Goal: Use online tool/utility: Use online tool/utility

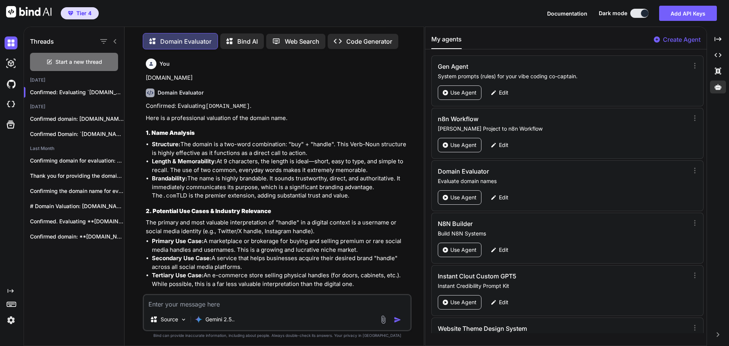
click at [189, 301] on textarea at bounding box center [277, 302] width 266 height 14
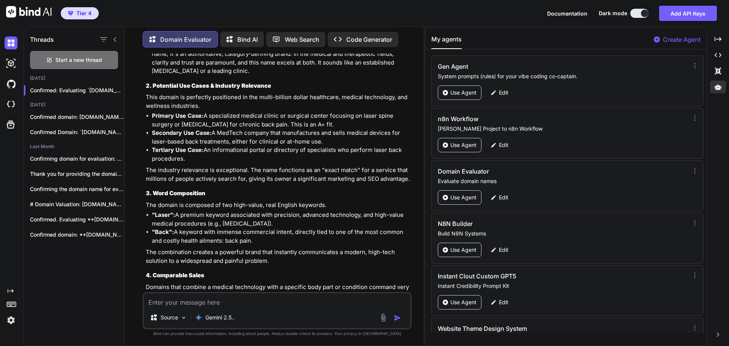
type textarea "[DOMAIN_NAME]"
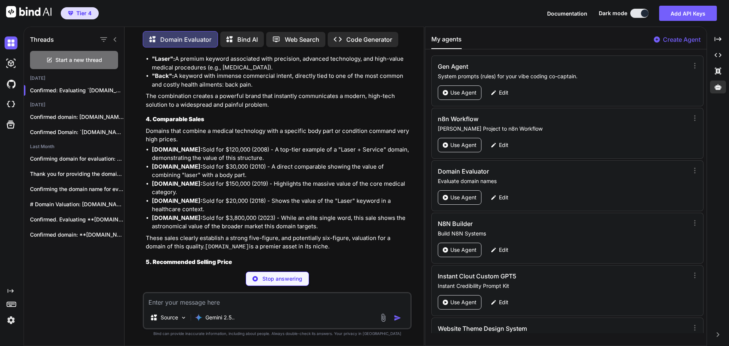
scroll to position [8109, 0]
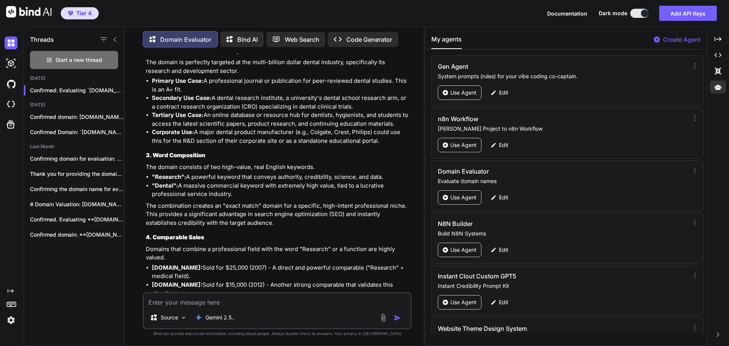
scroll to position [8595, 0]
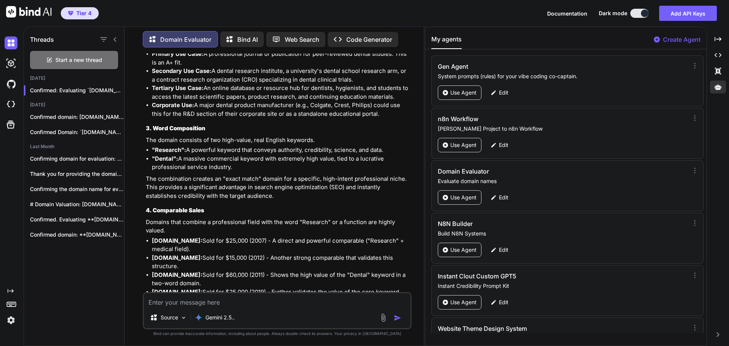
click at [176, 302] on textarea at bounding box center [277, 300] width 266 height 14
paste textarea "[DOMAIN_NAME]"
click at [395, 319] on img "button" at bounding box center [398, 318] width 8 height 8
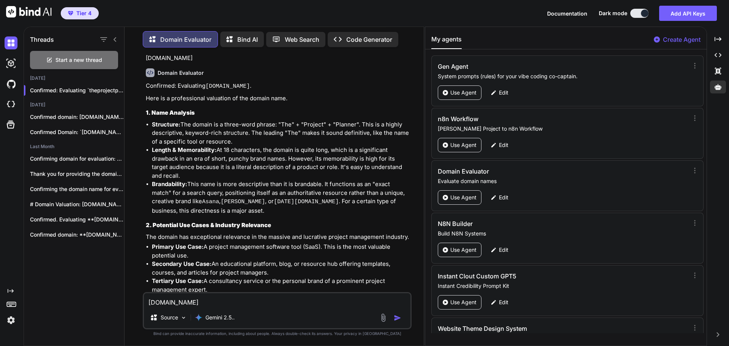
scroll to position [9156, 0]
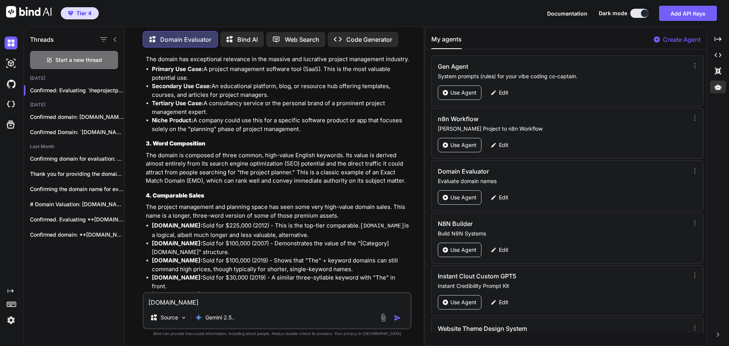
click at [170, 301] on textarea "[DOMAIN_NAME]" at bounding box center [277, 300] width 266 height 14
paste textarea "tage"
type textarea "[DOMAIN_NAME]"
click at [397, 319] on img "button" at bounding box center [398, 318] width 8 height 8
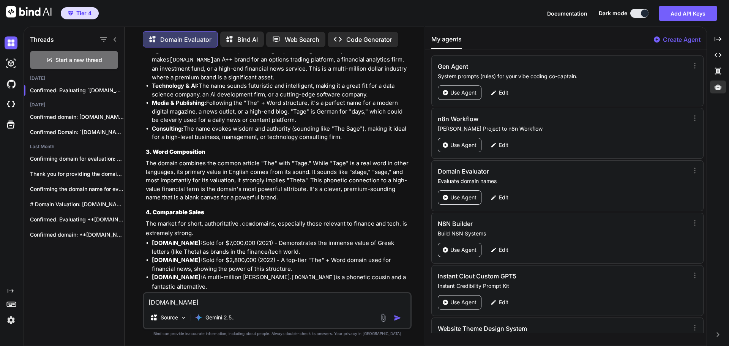
scroll to position [9744, 0]
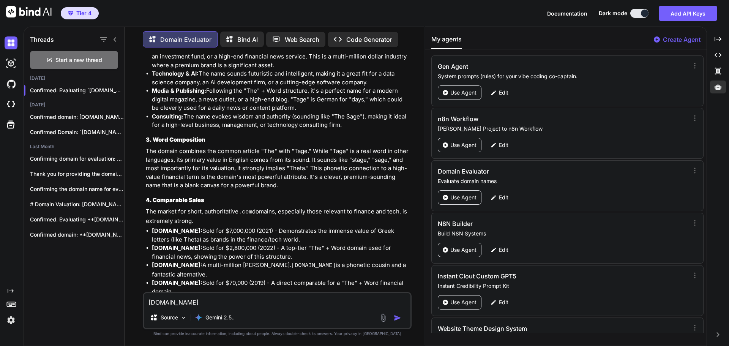
click at [187, 303] on textarea "[DOMAIN_NAME]" at bounding box center [277, 300] width 266 height 14
paste textarea "[DOMAIN_NAME]"
type textarea "[DOMAIN_NAME]"
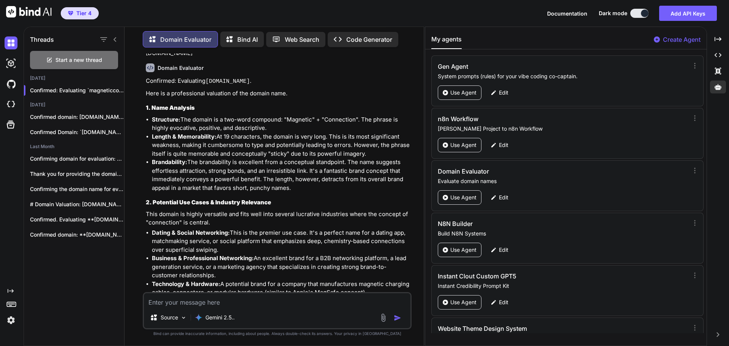
scroll to position [10128, 0]
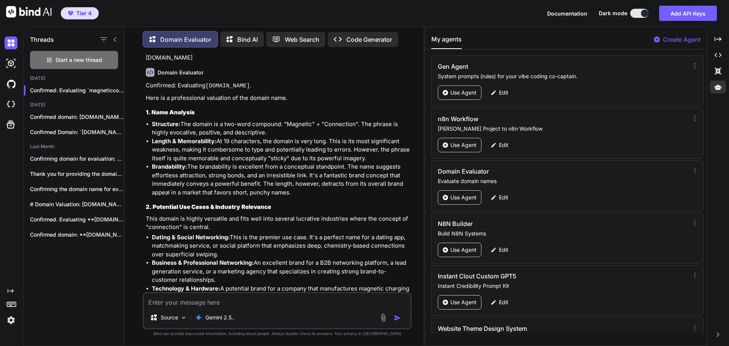
click at [216, 304] on textarea at bounding box center [277, 300] width 266 height 14
paste textarea "[DOMAIN_NAME]"
type textarea "[DOMAIN_NAME]"
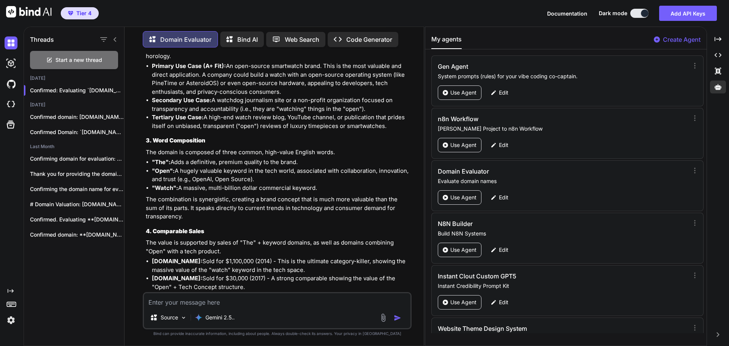
scroll to position [10901, 0]
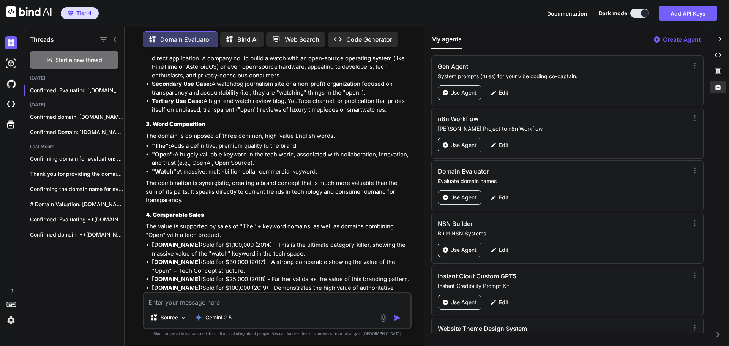
click at [208, 299] on textarea at bounding box center [277, 300] width 266 height 14
paste textarea "[DOMAIN_NAME]"
type textarea "[DOMAIN_NAME]"
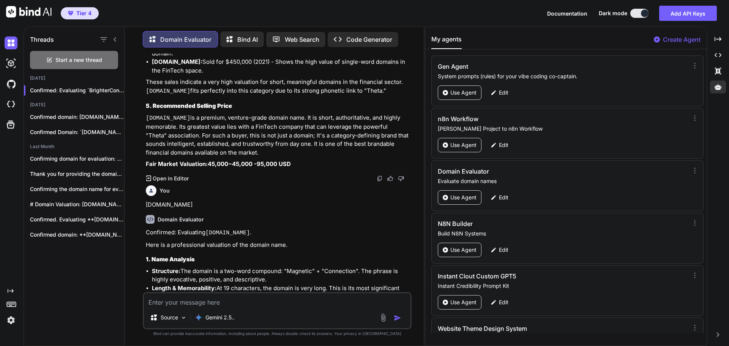
scroll to position [9975, 0]
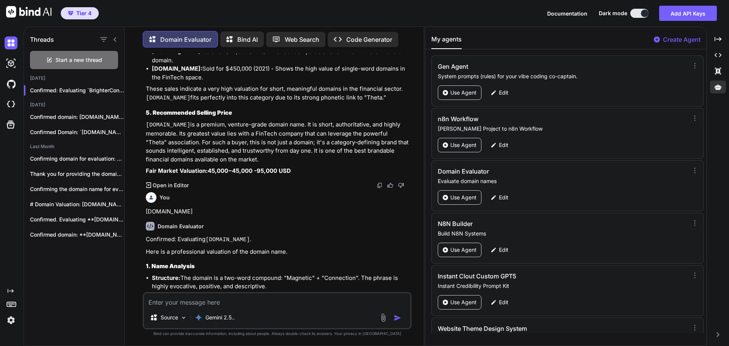
click at [208, 236] on code "[DOMAIN_NAME]" at bounding box center [227, 239] width 44 height 6
click at [231, 236] on code "[DOMAIN_NAME]" at bounding box center [227, 239] width 44 height 6
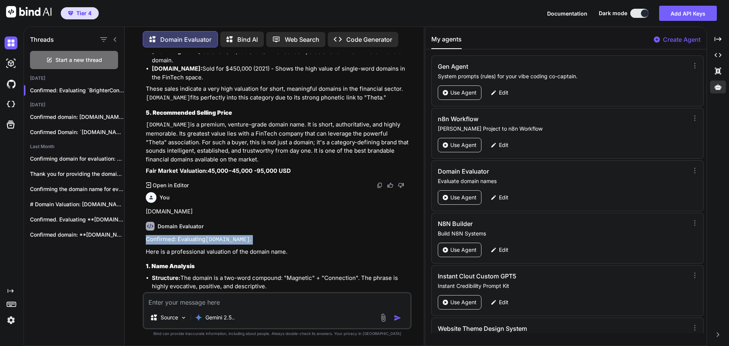
click at [231, 236] on code "[DOMAIN_NAME]" at bounding box center [227, 239] width 44 height 6
copy code "magneticconnection"
click at [204, 304] on textarea at bounding box center [277, 300] width 266 height 14
type textarea "[DOMAIN_NAME]"
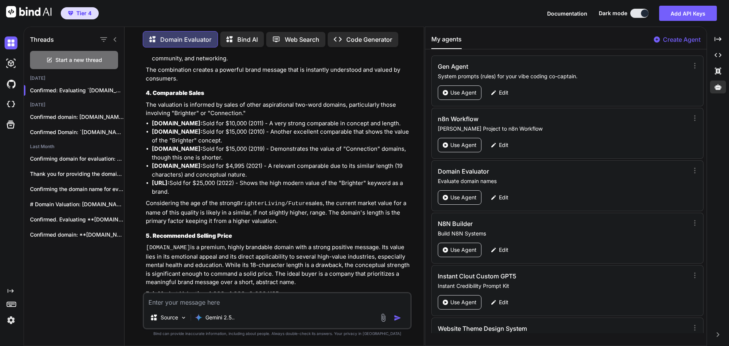
scroll to position [11604, 0]
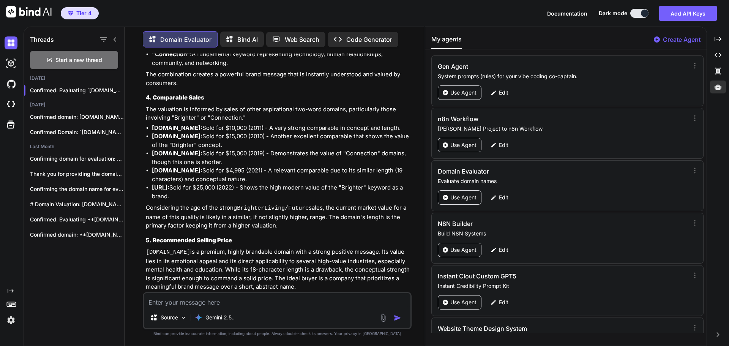
click at [223, 299] on textarea at bounding box center [277, 300] width 266 height 14
type textarea "[DOMAIN_NAME]"
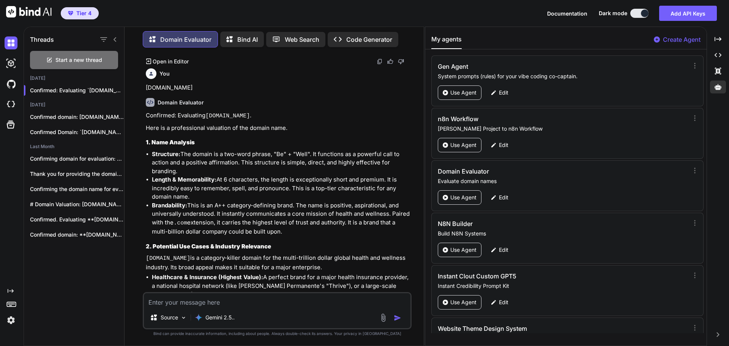
scroll to position [12414, 0]
